Goal: Communication & Community: Ask a question

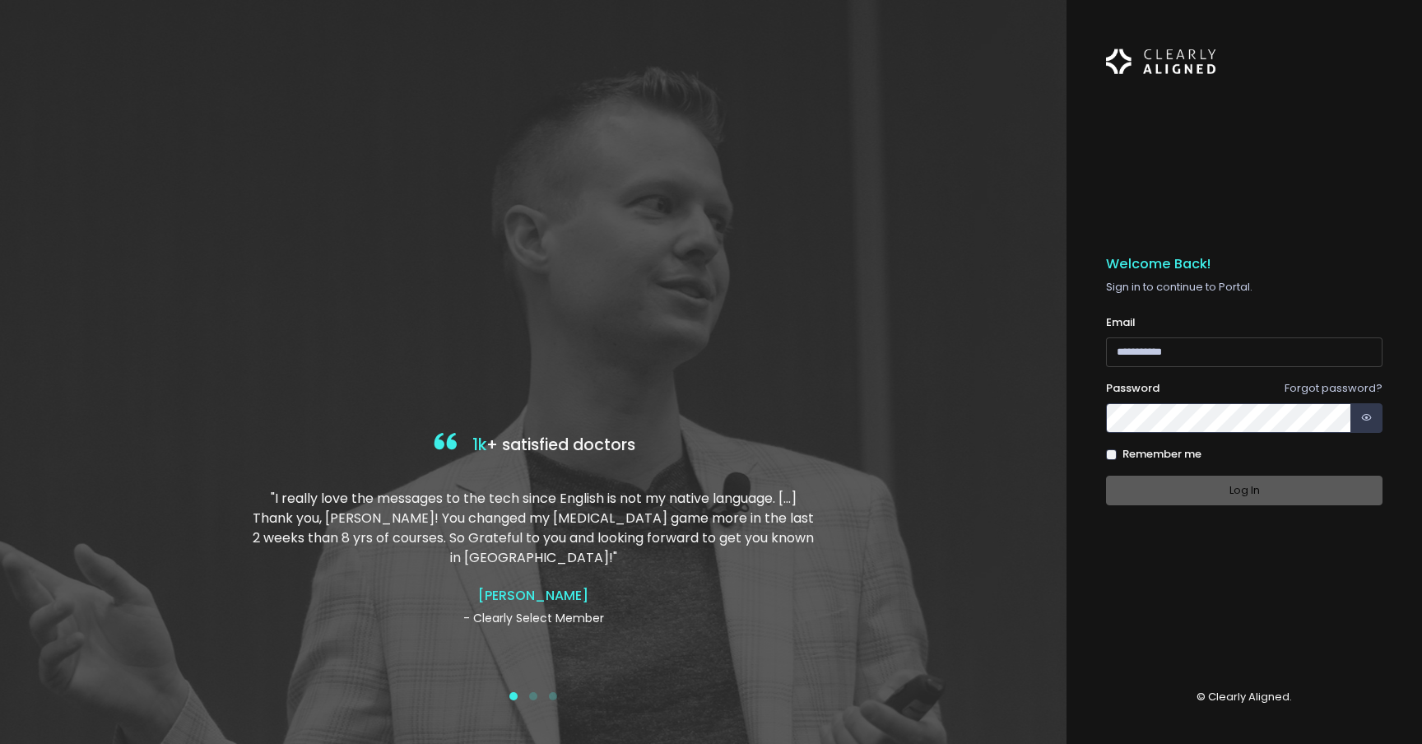
click at [1184, 347] on input "email" at bounding box center [1244, 352] width 277 height 30
type input "**********"
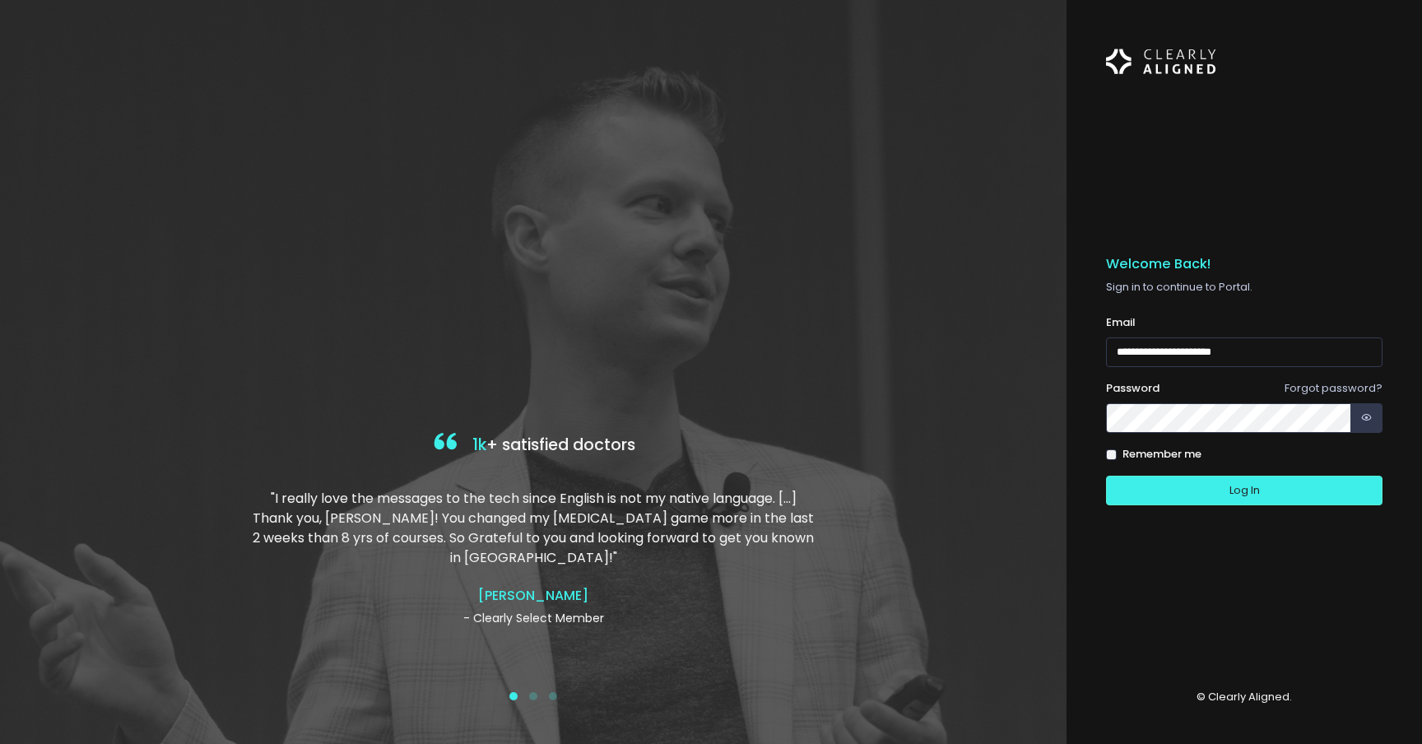
click at [1159, 451] on label "Remember me" at bounding box center [1162, 454] width 79 height 16
click at [1171, 485] on button "Log In" at bounding box center [1244, 491] width 277 height 30
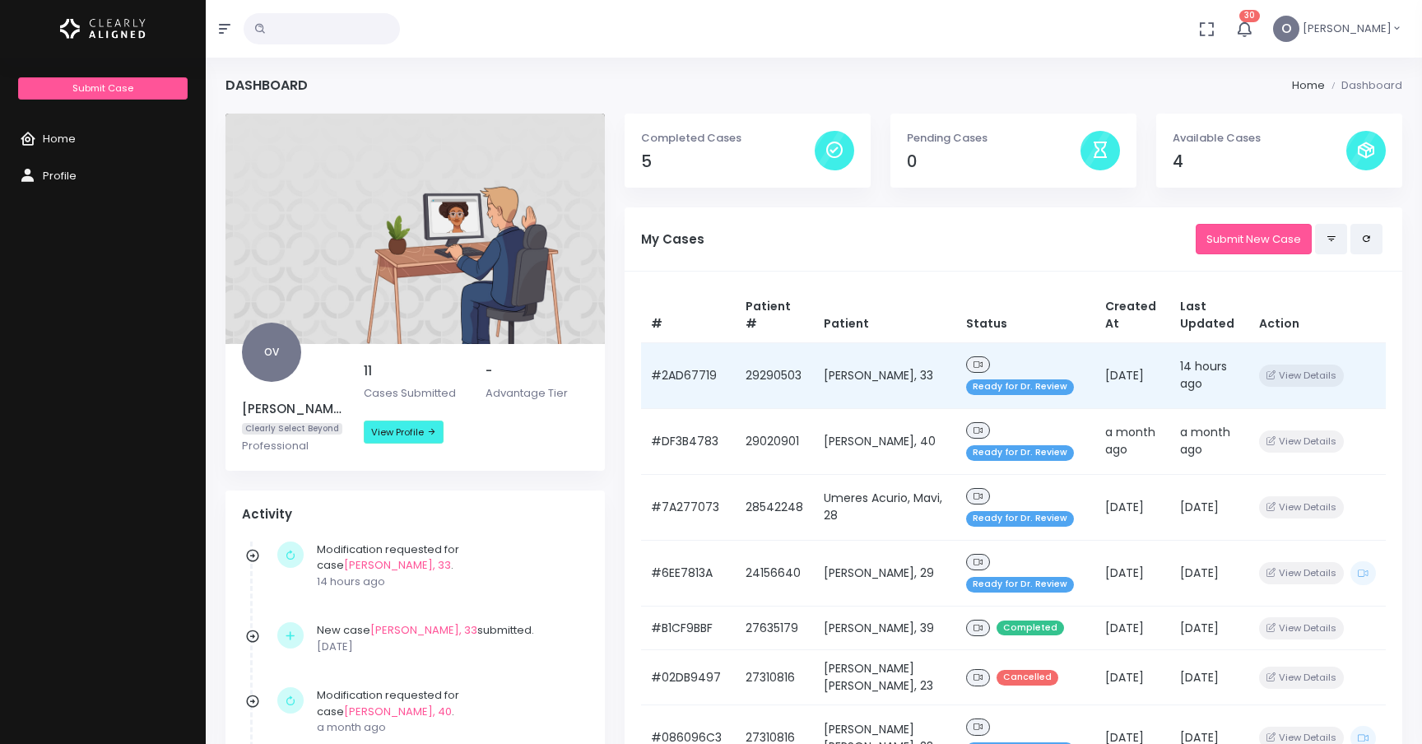
click at [974, 363] on icon at bounding box center [979, 365] width 10 height 9
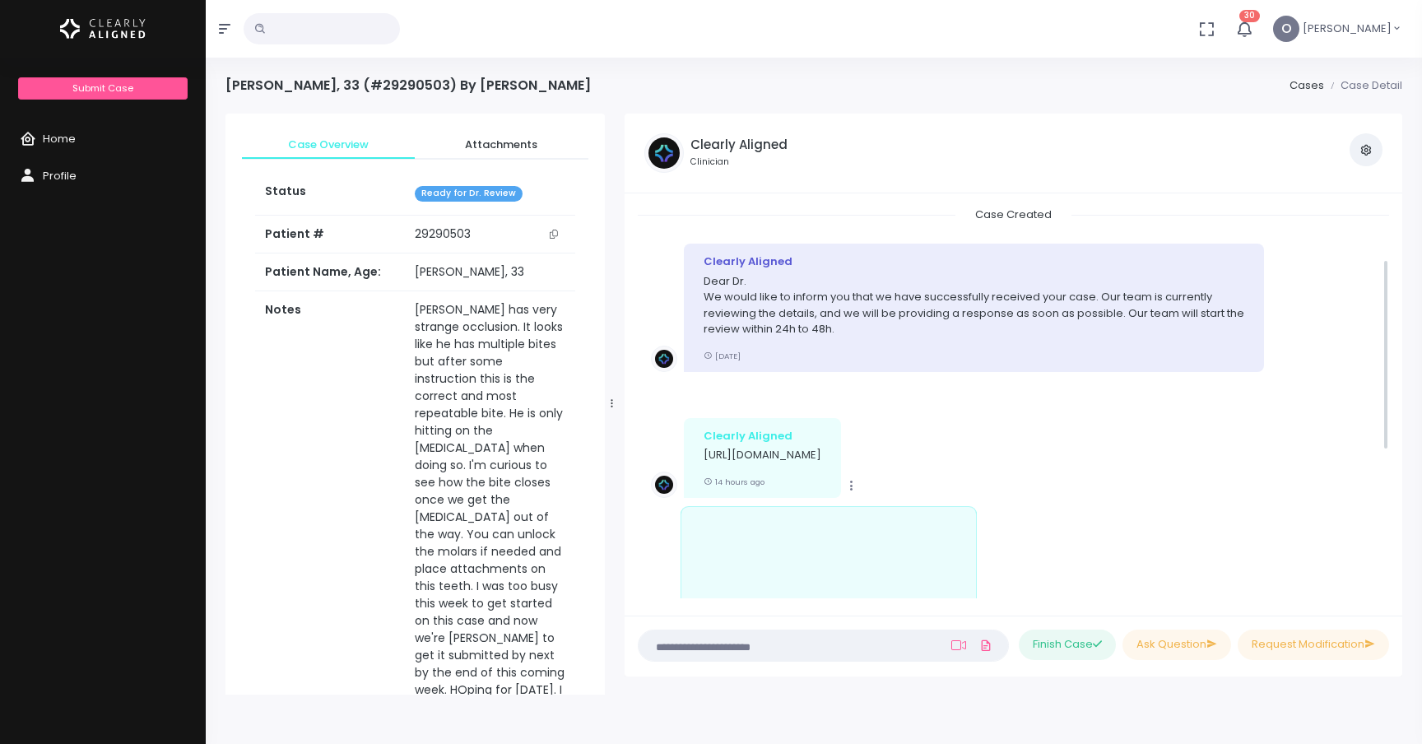
scroll to position [408, 0]
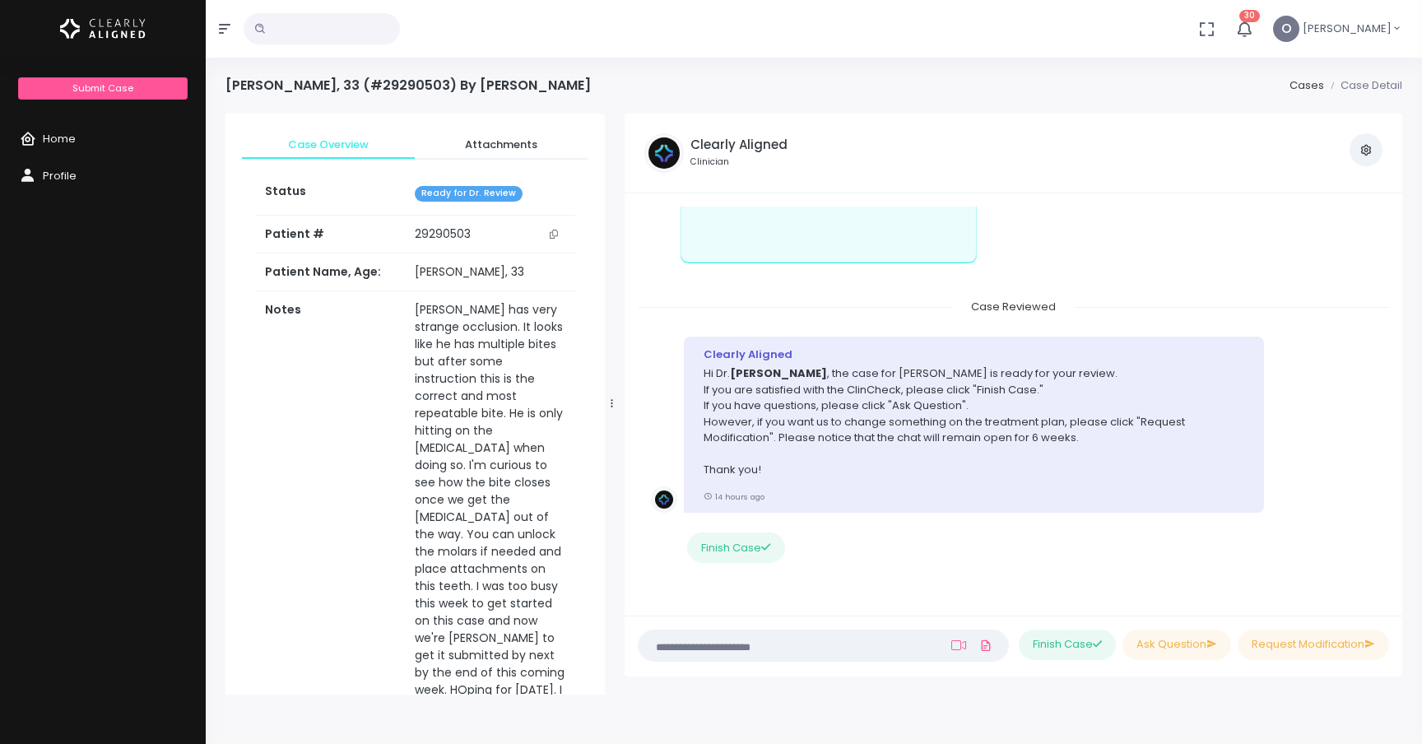
click at [781, 652] on textarea at bounding box center [792, 645] width 286 height 18
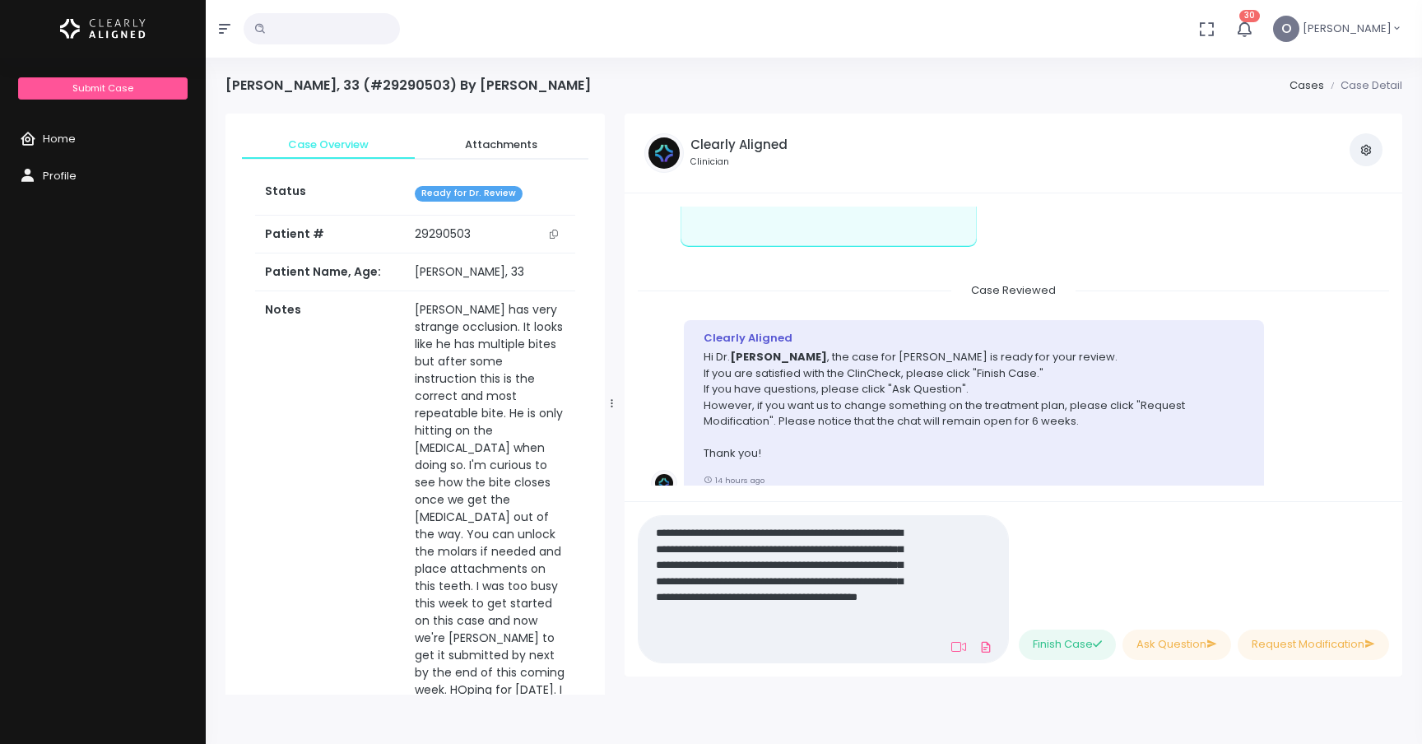
scroll to position [0, 0]
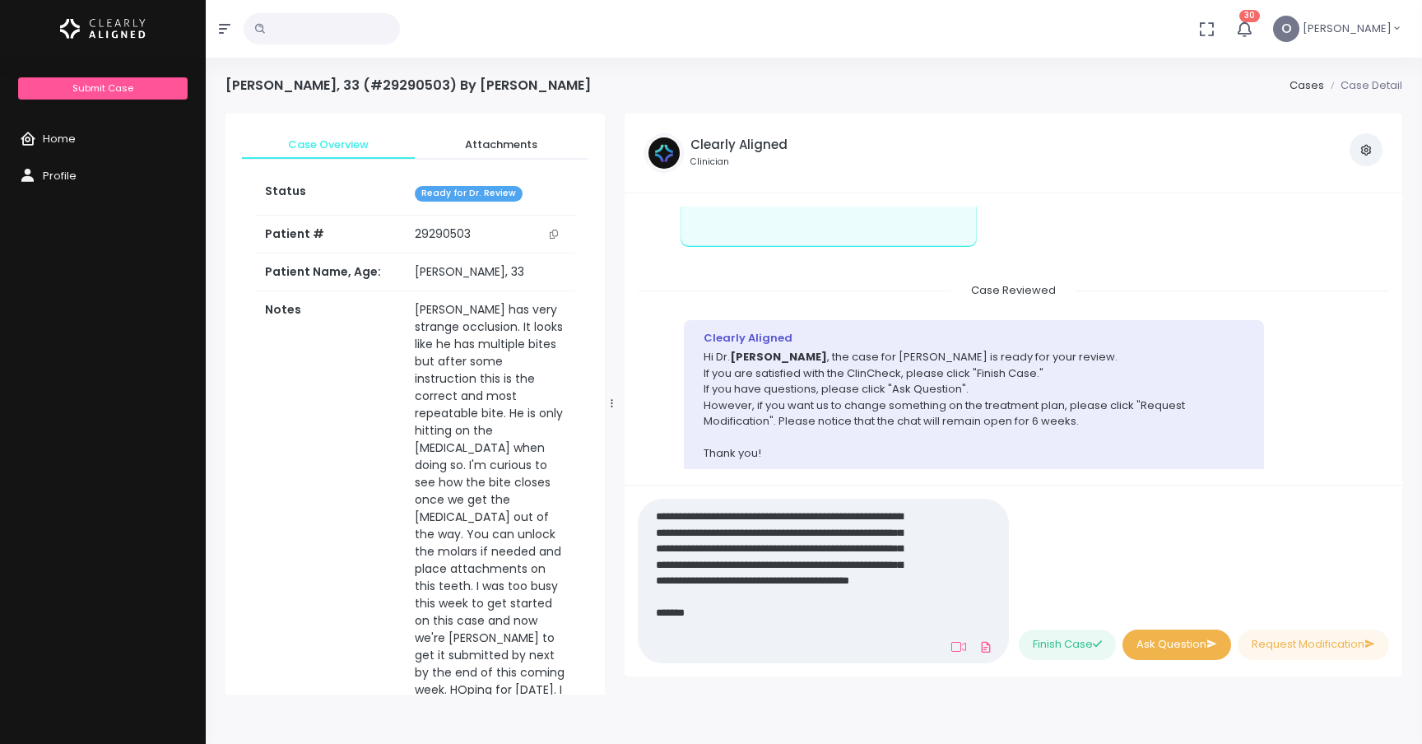
type textarea "**********"
click at [1191, 642] on button "Ask Question" at bounding box center [1177, 645] width 109 height 30
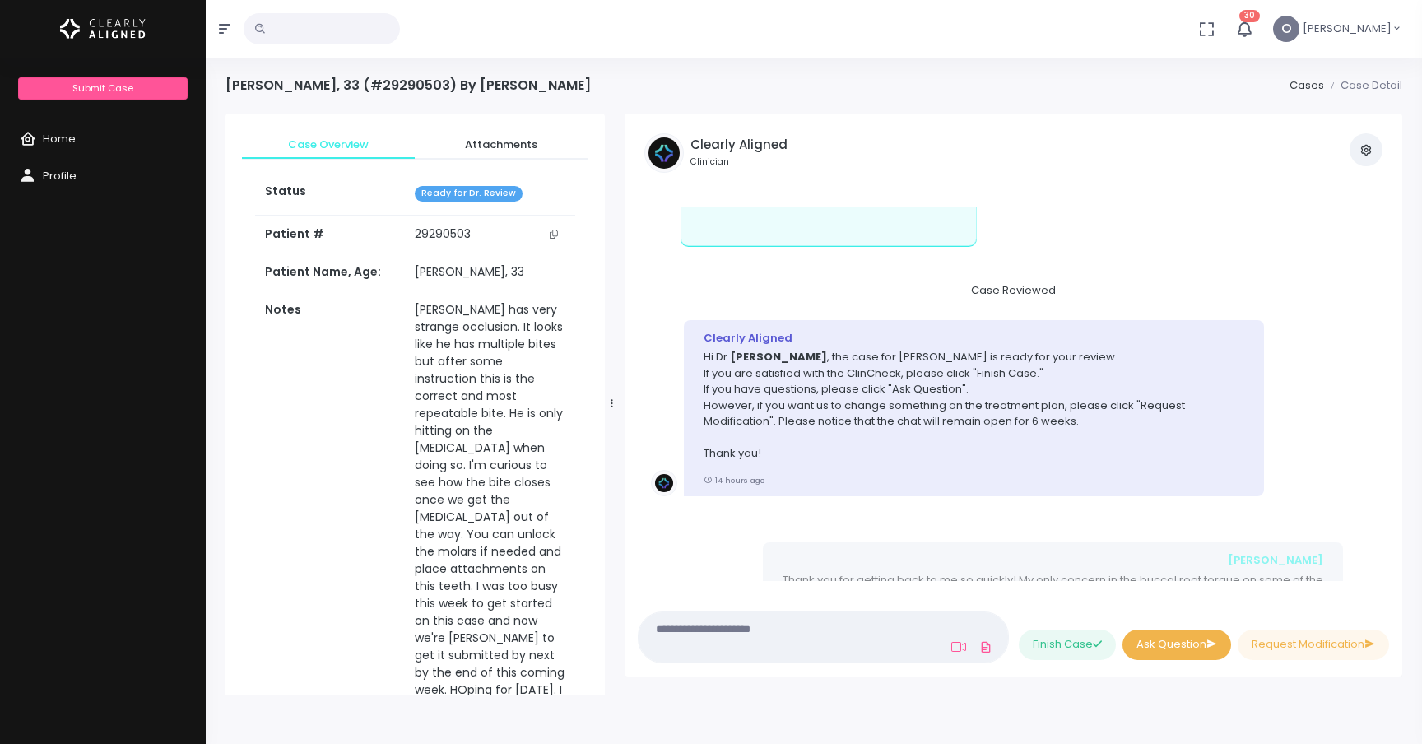
scroll to position [563, 0]
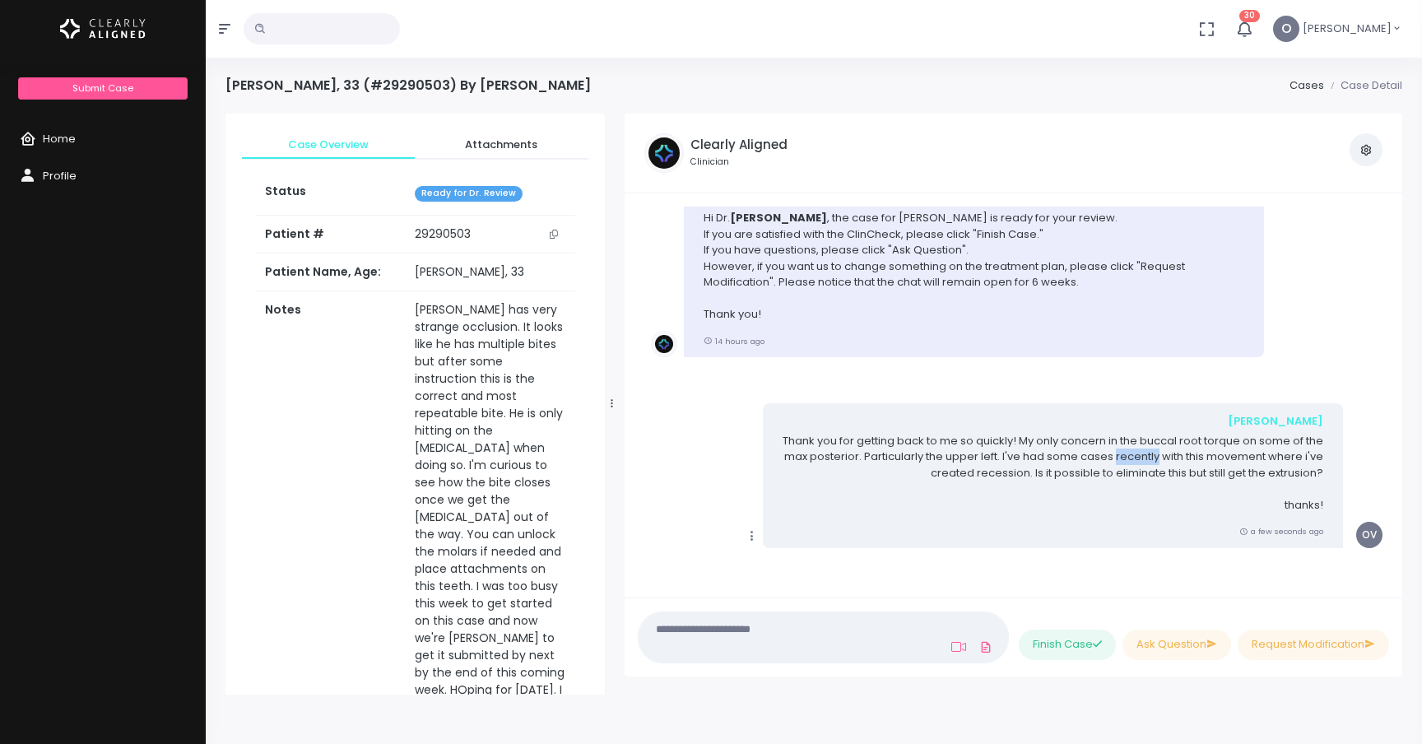
click at [1152, 459] on p "Thank you for getting back to me so quickly! My only concern in the buccal root…" at bounding box center [1053, 473] width 541 height 81
